Goal: Check status: Check status

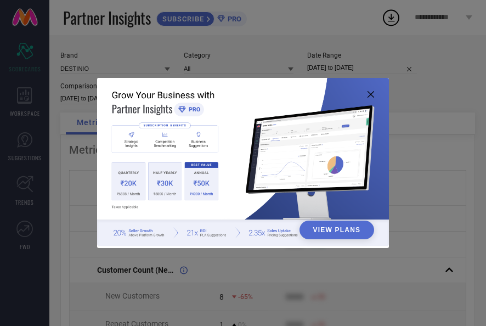
click at [411, 64] on div "View Plans" at bounding box center [243, 163] width 486 height 326
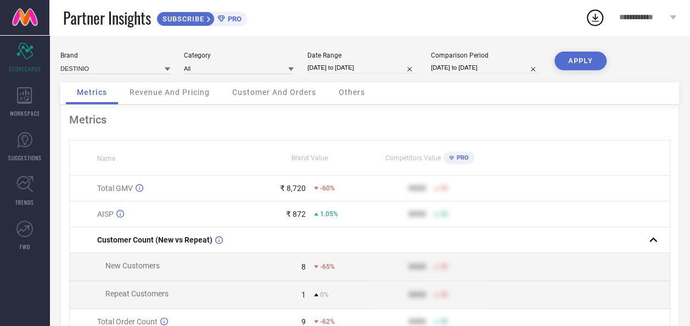
click at [195, 99] on div "Revenue And Pricing" at bounding box center [170, 93] width 102 height 22
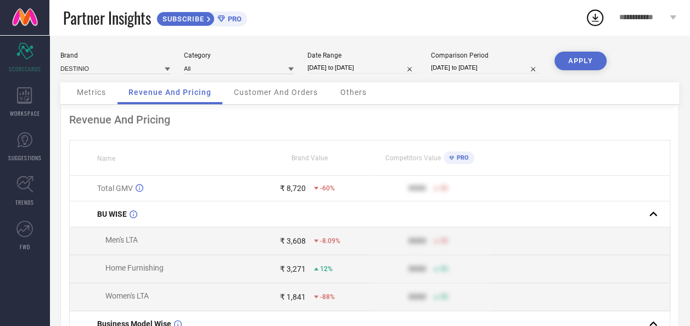
click at [343, 66] on input "[DATE] to [DATE]" at bounding box center [362, 68] width 110 height 12
select select "8"
select select "2025"
select select "9"
select select "2025"
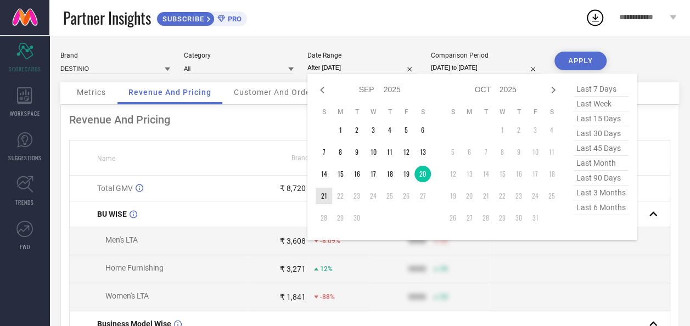
click at [324, 199] on td "21" at bounding box center [323, 196] width 16 height 16
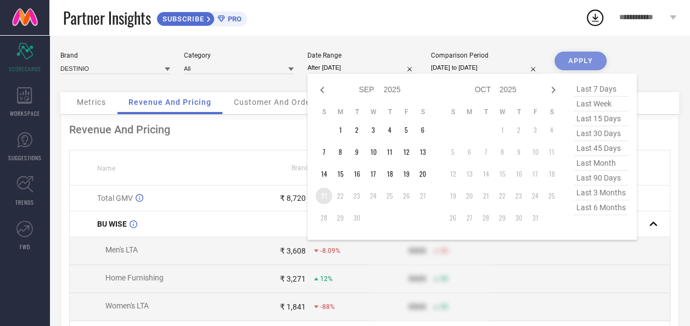
type input "[DATE] to [DATE]"
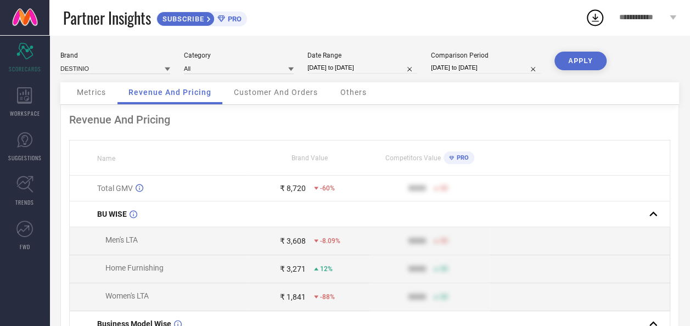
click at [589, 67] on button "APPLY" at bounding box center [580, 61] width 52 height 19
